Goal: Task Accomplishment & Management: Manage account settings

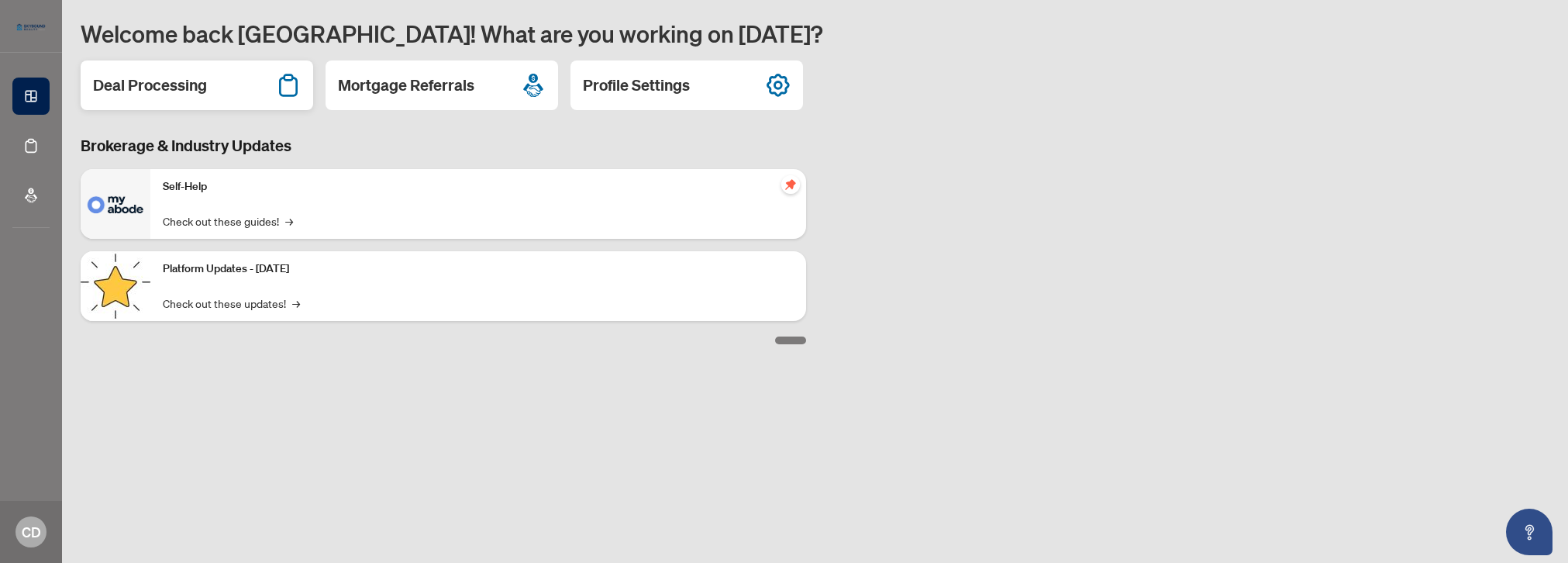
click at [180, 99] on div "Deal Processing" at bounding box center [196, 85] width 232 height 50
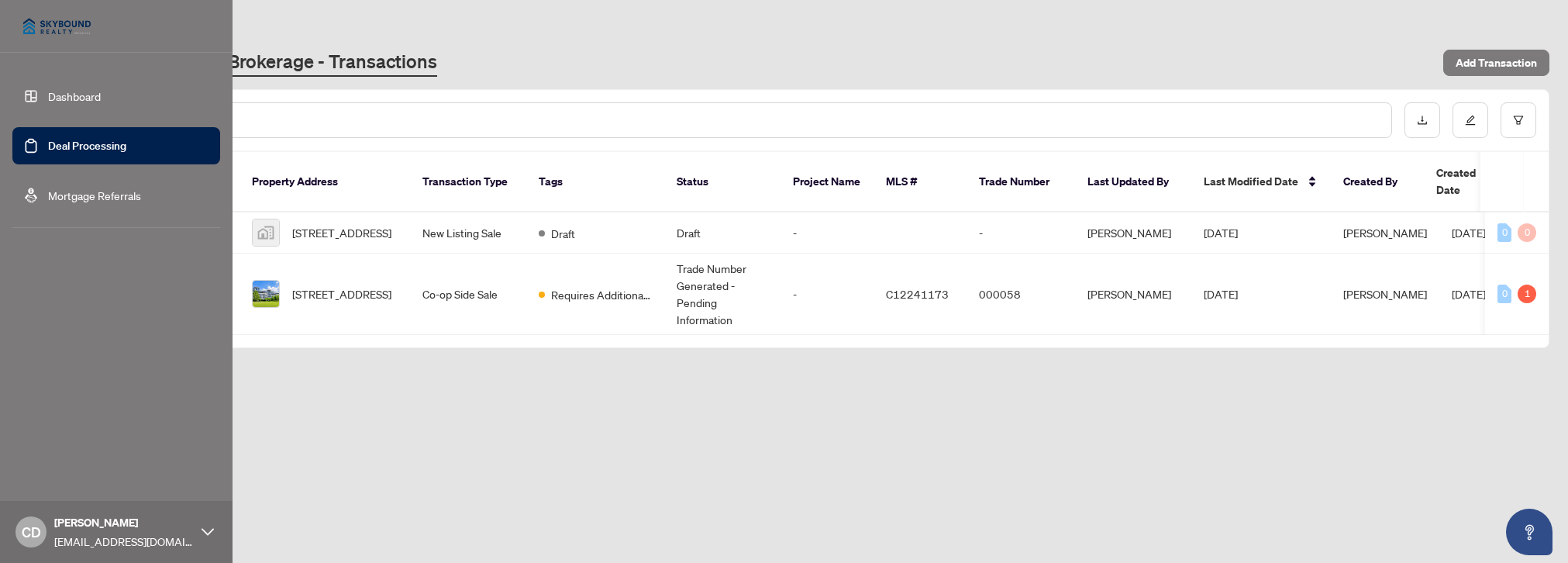
click at [101, 117] on ul "Dashboard Deal Processing Mortgage Referrals" at bounding box center [117, 145] width 208 height 136
click at [101, 102] on link "Dashboard" at bounding box center [74, 96] width 53 height 14
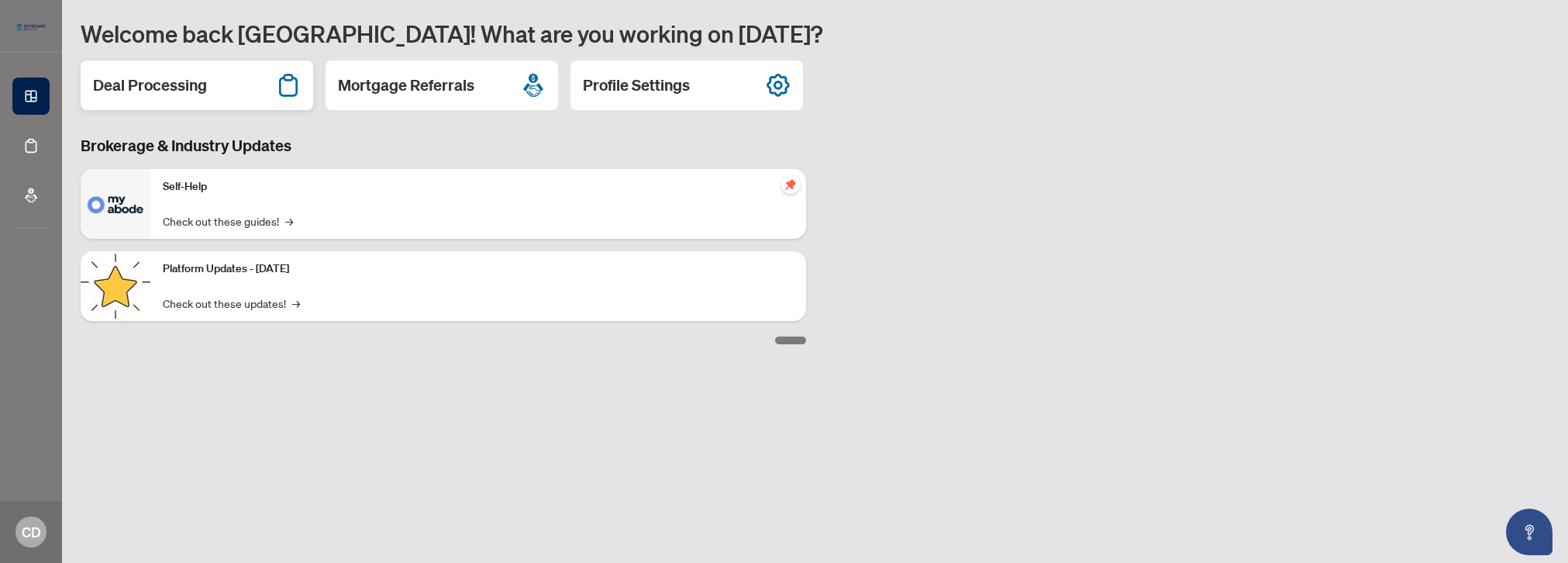
click at [244, 82] on div "Deal Processing" at bounding box center [196, 85] width 232 height 50
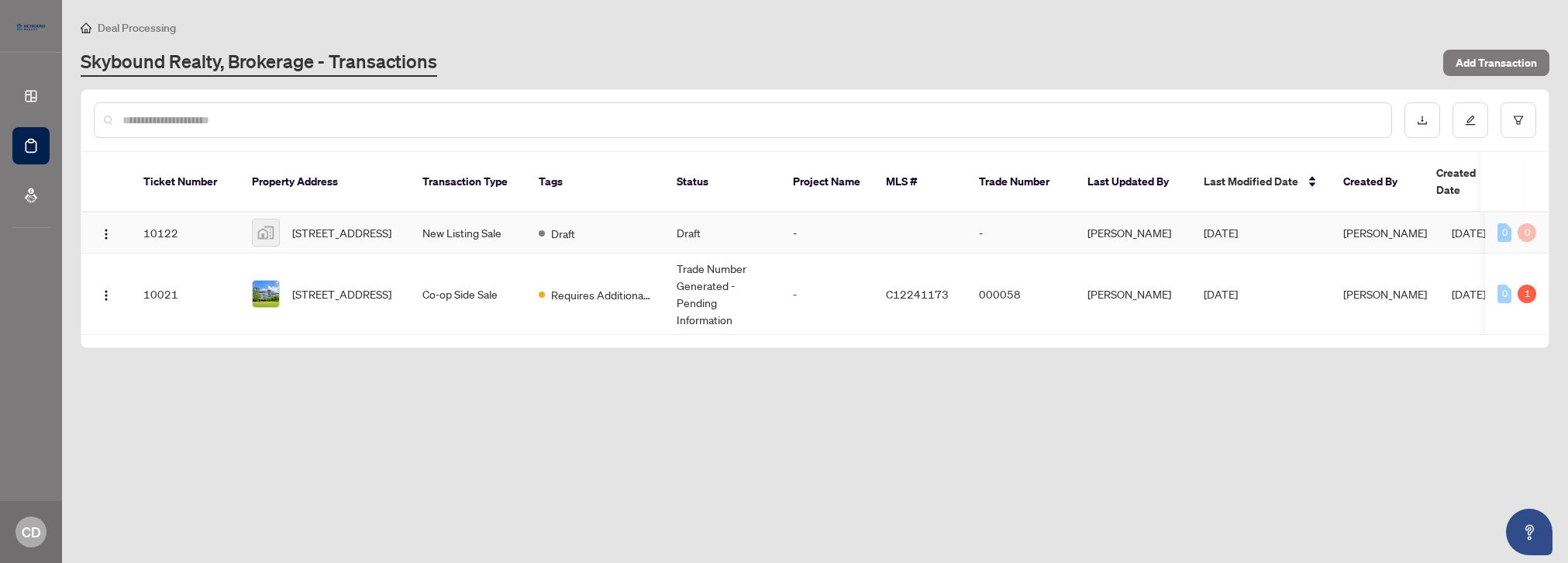
click at [890, 213] on td at bounding box center [920, 233] width 93 height 41
